Goal: Transaction & Acquisition: Purchase product/service

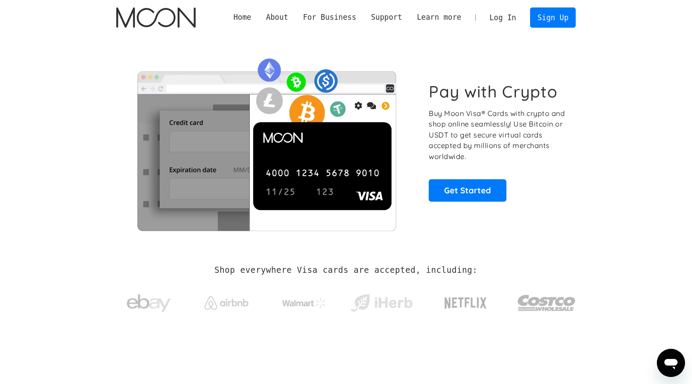
click at [517, 19] on link "Log In" at bounding box center [503, 17] width 41 height 19
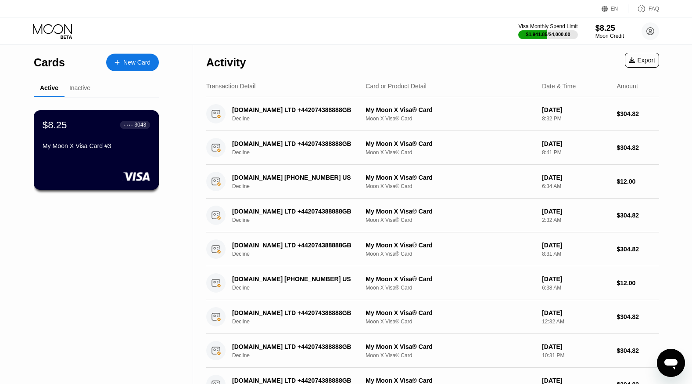
click at [123, 149] on div "My Moon X Visa Card #3" at bounding box center [97, 145] width 108 height 7
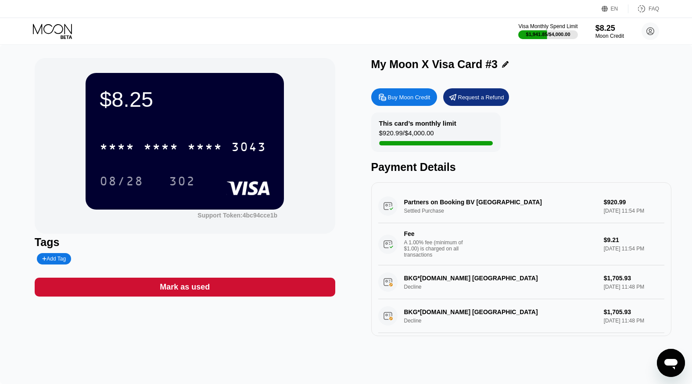
click at [42, 28] on icon at bounding box center [52, 29] width 39 height 10
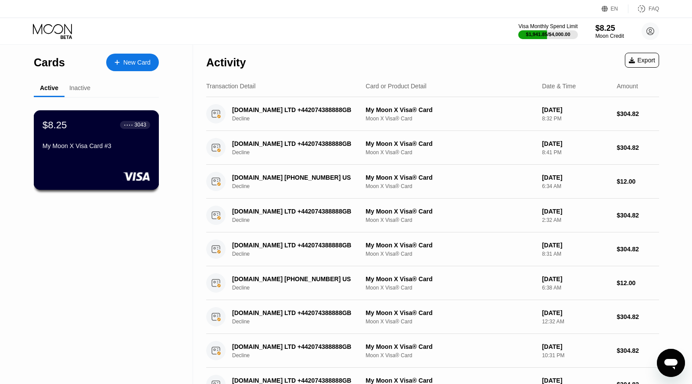
click at [99, 146] on div "My Moon X Visa Card #3" at bounding box center [97, 145] width 108 height 7
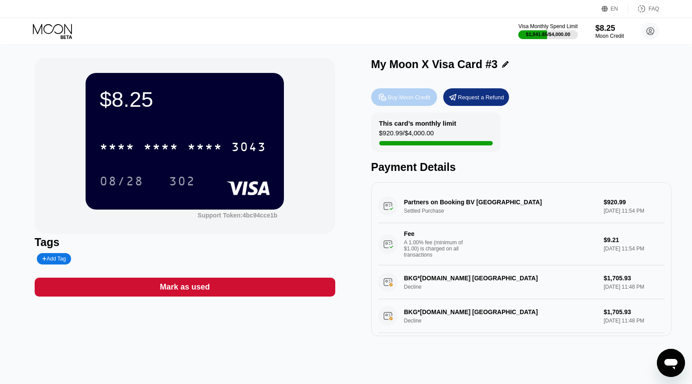
click at [405, 99] on div "Buy Moon Credit" at bounding box center [409, 97] width 43 height 7
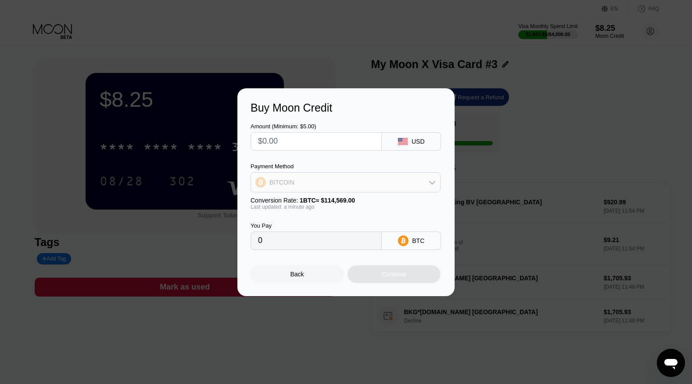
click at [299, 179] on div "BITCOIN" at bounding box center [345, 182] width 189 height 18
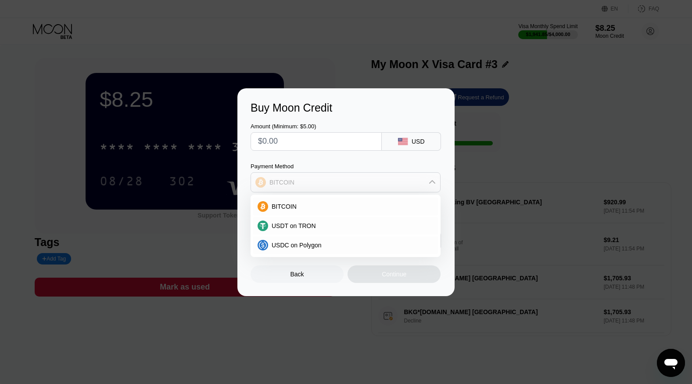
click at [299, 179] on div "BITCOIN" at bounding box center [345, 182] width 189 height 18
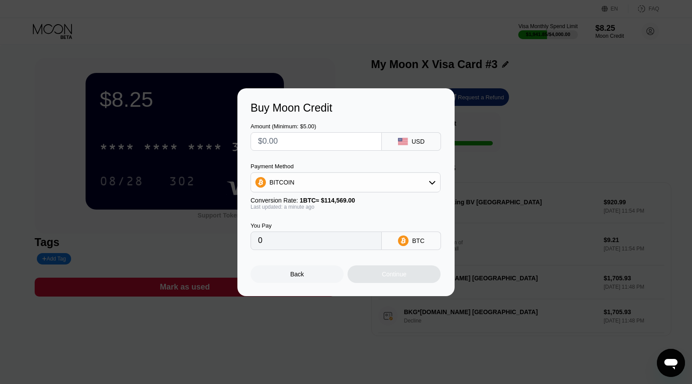
click at [299, 179] on div "BITCOIN" at bounding box center [345, 182] width 189 height 18
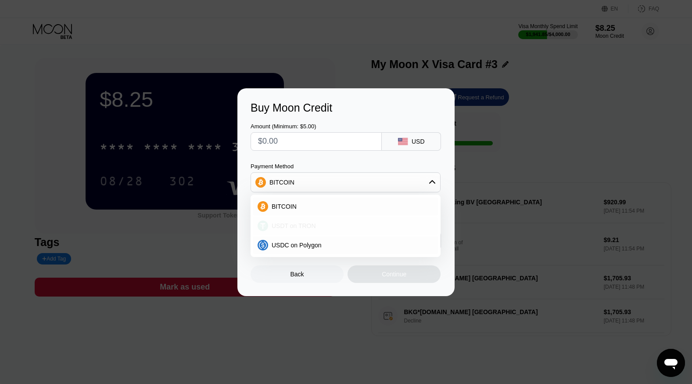
click at [309, 222] on span "USDT on TRON" at bounding box center [294, 225] width 44 height 7
type input "0.00"
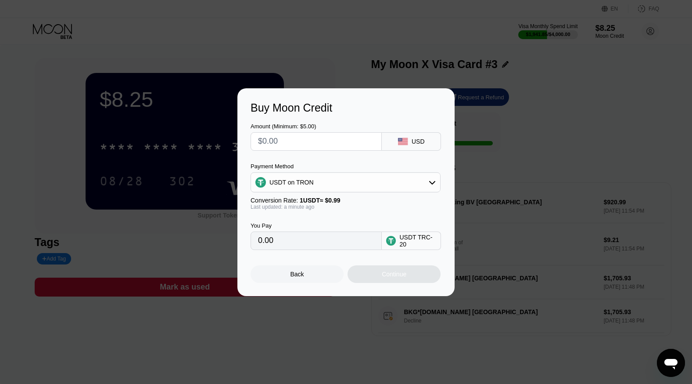
click at [305, 140] on input "text" at bounding box center [316, 142] width 116 height 18
type input "$1"
type input "1.01"
type input "$15"
type input "15.15"
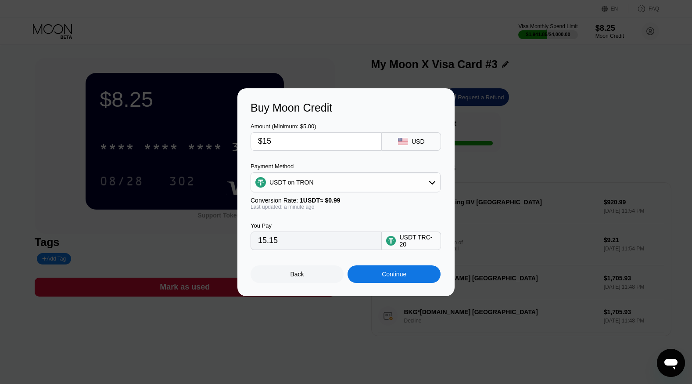
type input "$15"
click at [414, 214] on div "You Pay 15.15 USDT TRC-20" at bounding box center [346, 230] width 191 height 40
click at [394, 281] on div "Continue" at bounding box center [394, 274] width 93 height 18
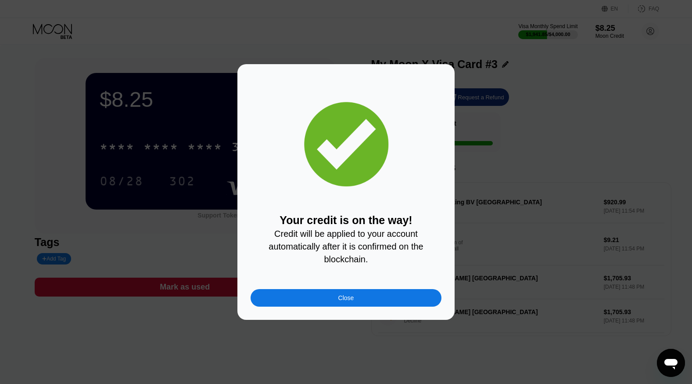
click at [313, 297] on div "Close" at bounding box center [346, 298] width 191 height 18
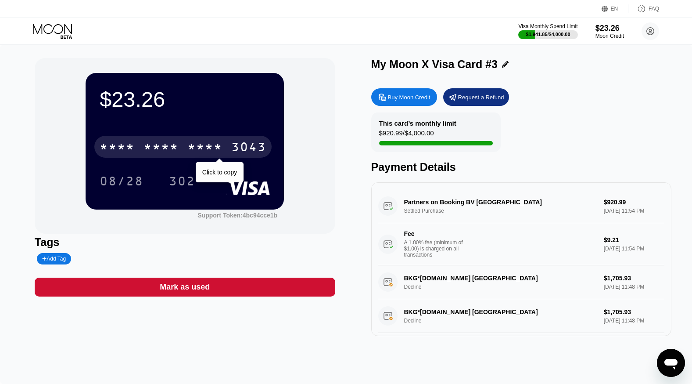
click at [154, 155] on div "* * * *" at bounding box center [161, 148] width 35 height 14
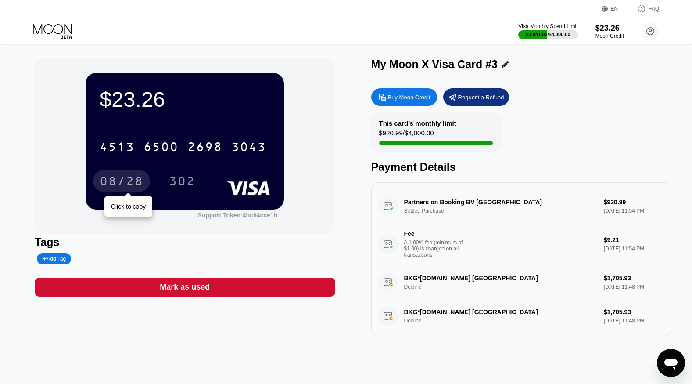
click at [126, 187] on div "08/28" at bounding box center [122, 182] width 44 height 14
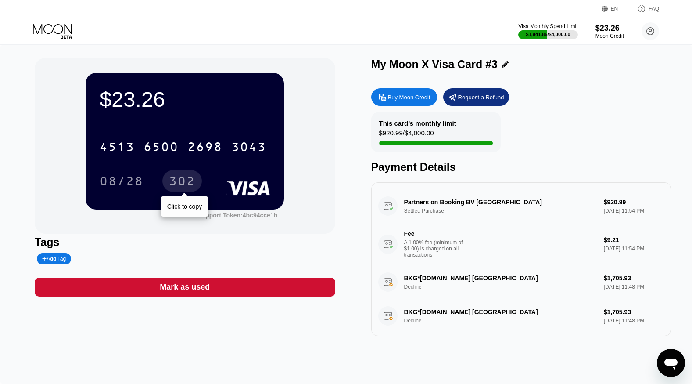
click at [186, 184] on div "302" at bounding box center [182, 182] width 26 height 14
